Goal: Transaction & Acquisition: Purchase product/service

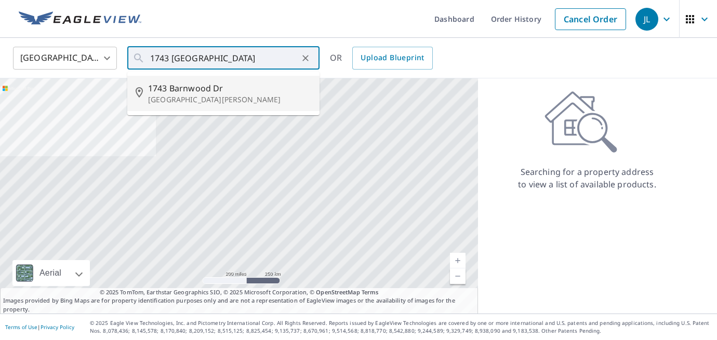
click at [179, 90] on span "1743 Barnwood Dr" at bounding box center [229, 88] width 163 height 12
type input "[STREET_ADDRESS][PERSON_NAME]"
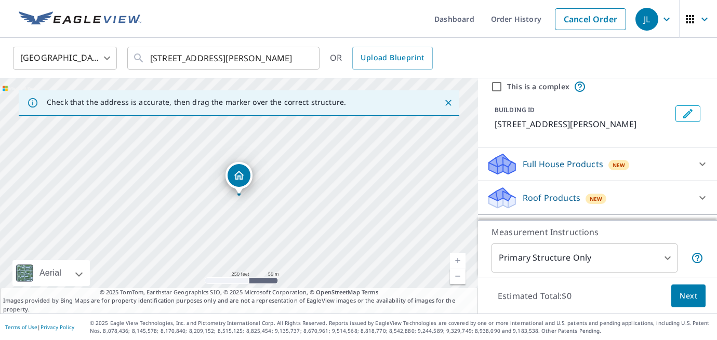
scroll to position [40, 0]
click at [563, 192] on p "Roof Products" at bounding box center [552, 196] width 58 height 12
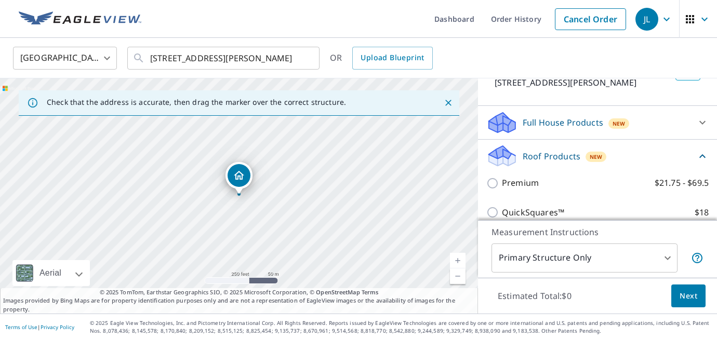
scroll to position [86, 0]
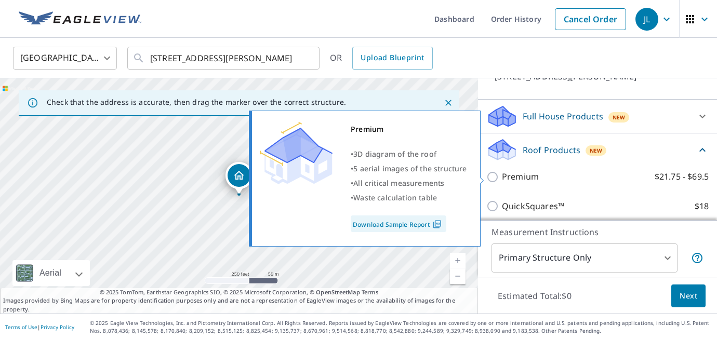
click at [530, 176] on p "Premium" at bounding box center [520, 176] width 37 height 13
click at [502, 176] on input "Premium $21.75 - $69.5" at bounding box center [494, 177] width 16 height 12
checkbox input "true"
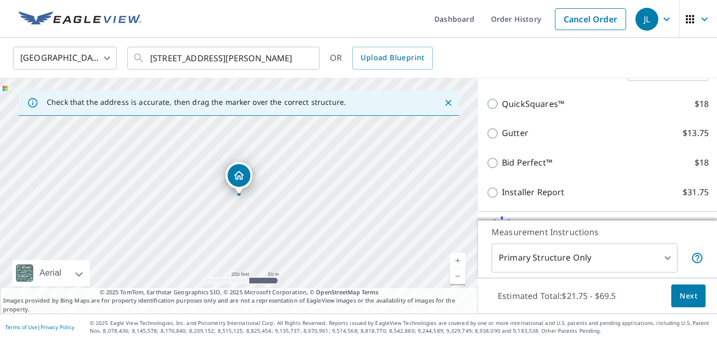
scroll to position [288, 0]
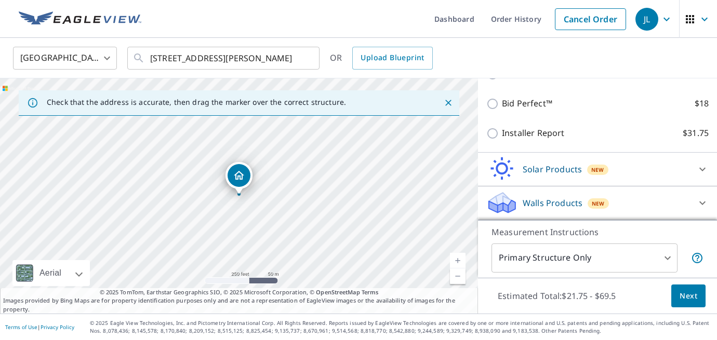
click at [460, 258] on link "Current Level 17, Zoom In" at bounding box center [458, 261] width 16 height 16
click at [460, 258] on link "Current Level 18, Zoom In" at bounding box center [458, 261] width 16 height 16
click at [459, 257] on link "Current Level 19, Zoom In" at bounding box center [458, 261] width 16 height 16
drag, startPoint x: 312, startPoint y: 201, endPoint x: 305, endPoint y: 230, distance: 29.4
click at [305, 230] on div "[STREET_ADDRESS][PERSON_NAME]" at bounding box center [239, 195] width 478 height 235
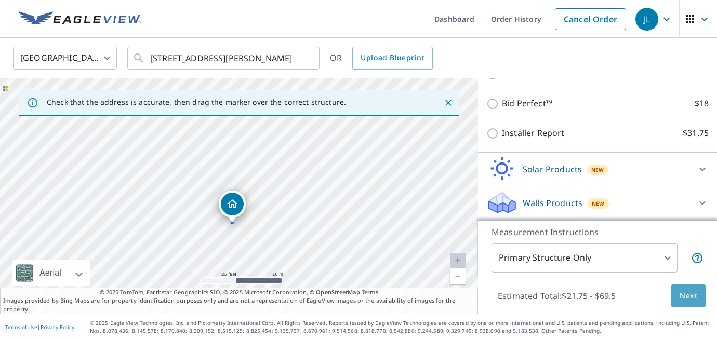
click at [695, 299] on span "Next" at bounding box center [688, 296] width 18 height 13
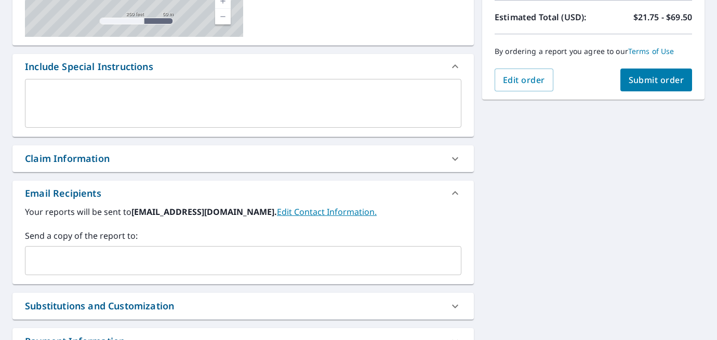
scroll to position [241, 0]
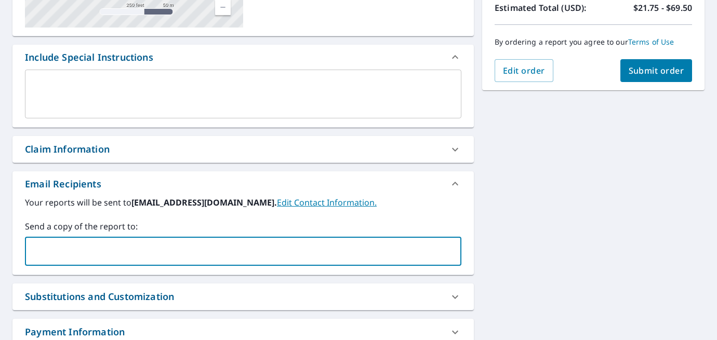
click at [295, 252] on input "text" at bounding box center [235, 252] width 411 height 20
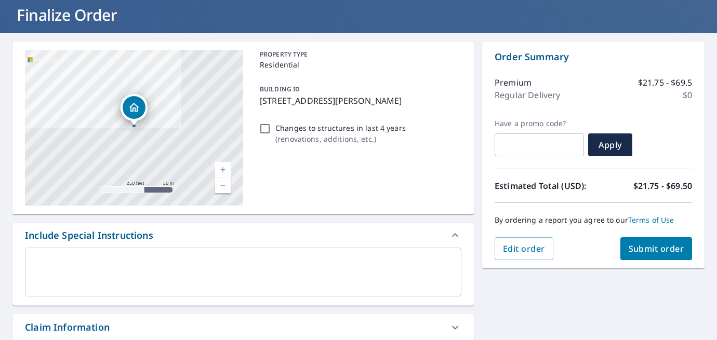
scroll to position [60, 0]
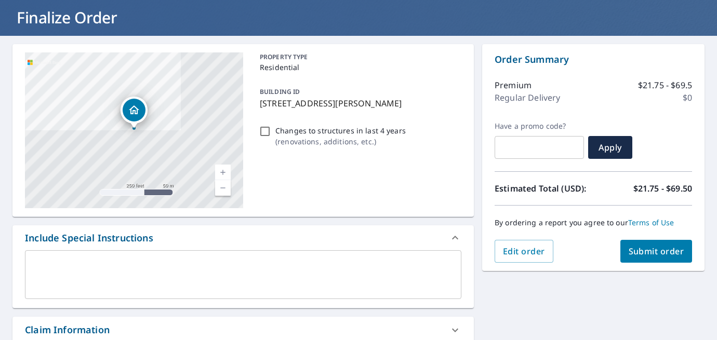
type input "[EMAIL_ADDRESS][DOMAIN_NAME]"
click at [641, 253] on span "Submit order" at bounding box center [657, 251] width 56 height 11
checkbox input "true"
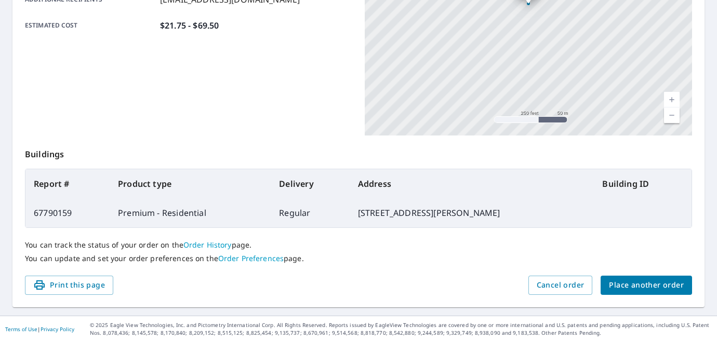
scroll to position [271, 0]
